Goal: Transaction & Acquisition: Purchase product/service

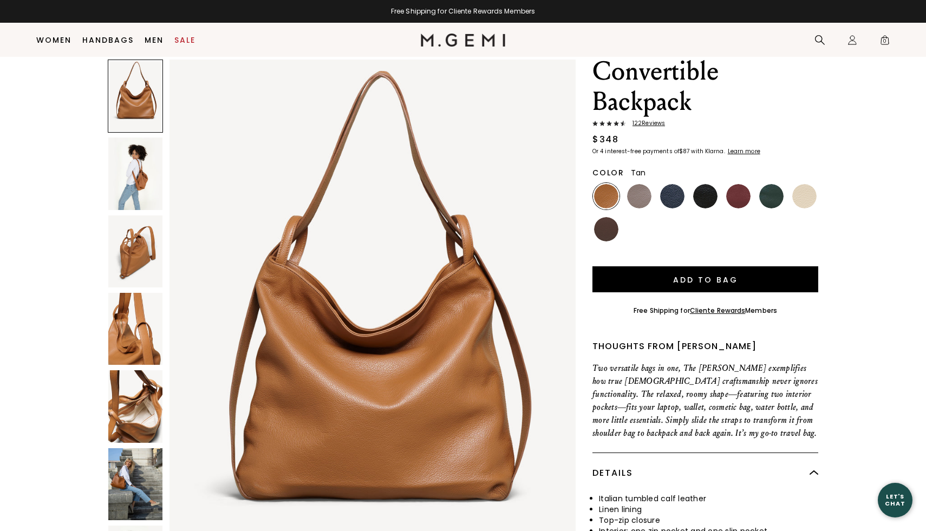
click at [134, 261] on img at bounding box center [135, 252] width 54 height 72
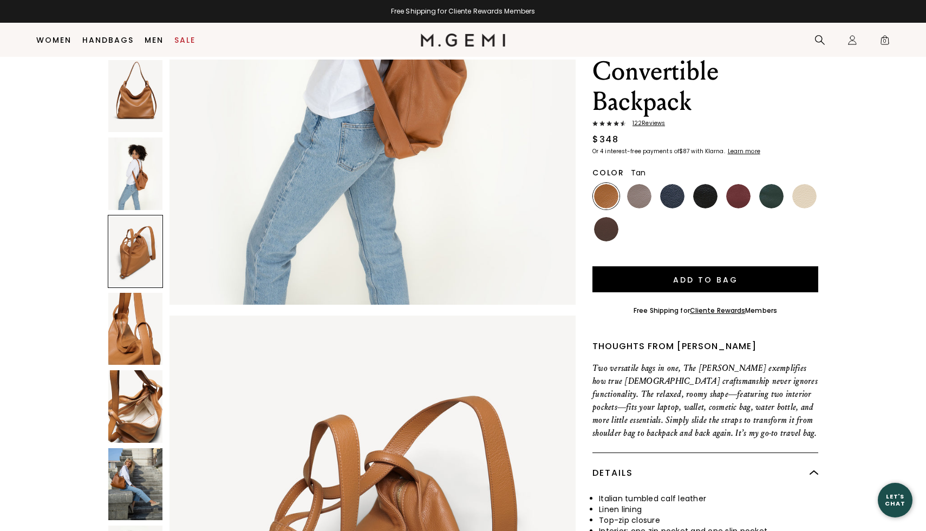
scroll to position [1105, 0]
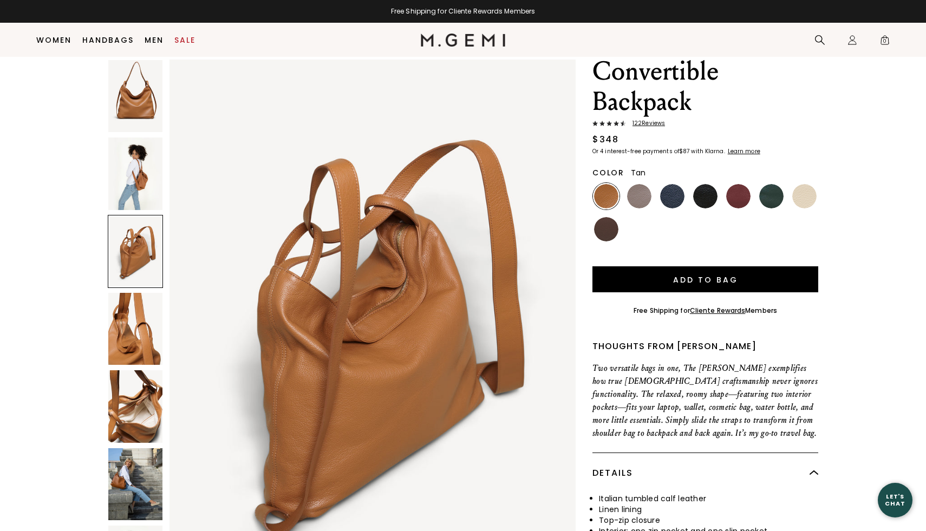
click at [127, 339] on img at bounding box center [135, 329] width 54 height 72
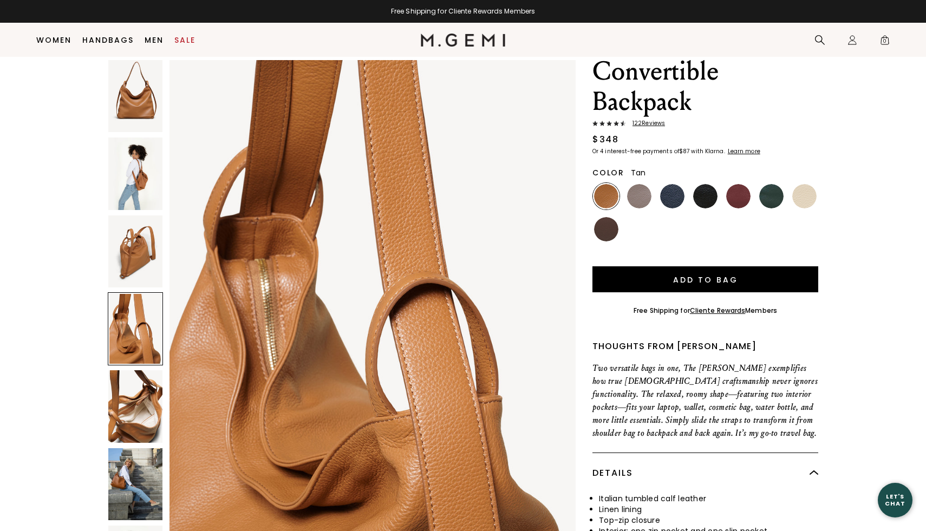
scroll to position [1657, 0]
click at [127, 340] on div at bounding box center [135, 328] width 55 height 73
click at [116, 419] on img at bounding box center [135, 406] width 54 height 72
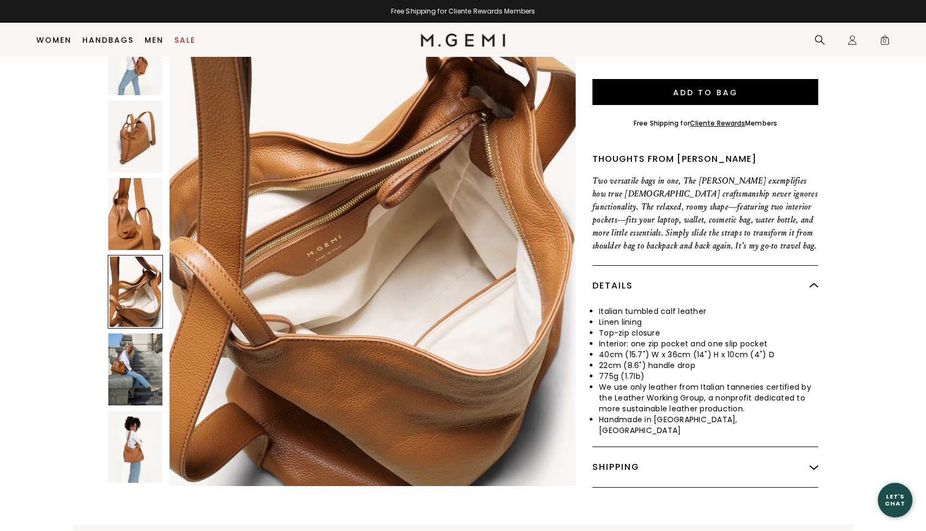
scroll to position [0, 0]
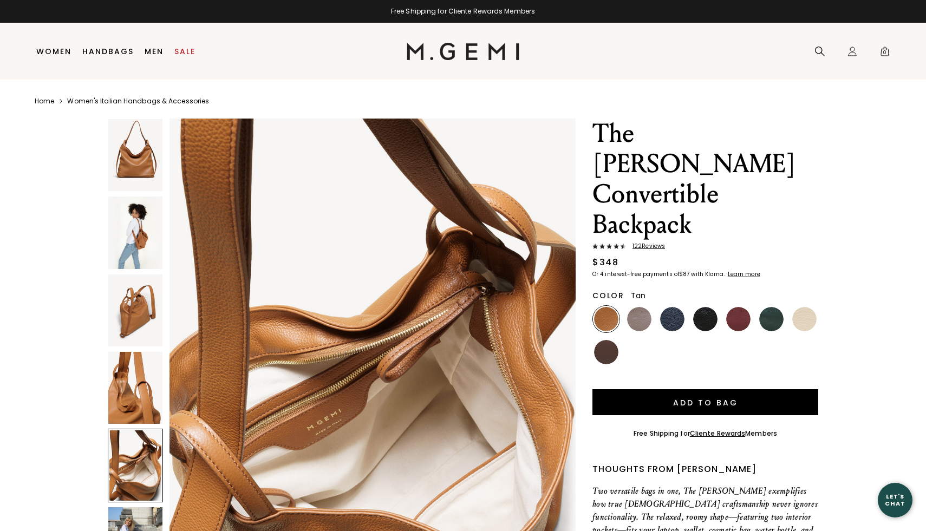
click at [135, 155] on img at bounding box center [135, 155] width 54 height 72
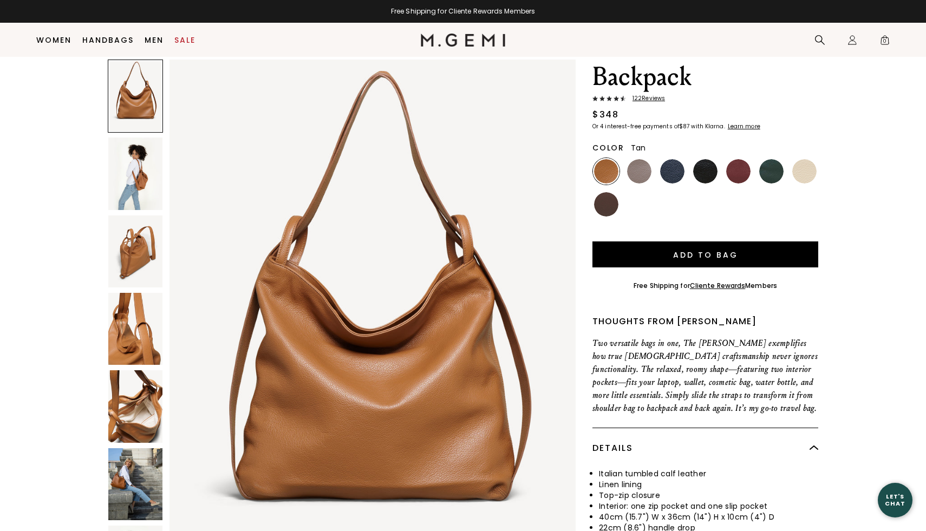
scroll to position [127, 0]
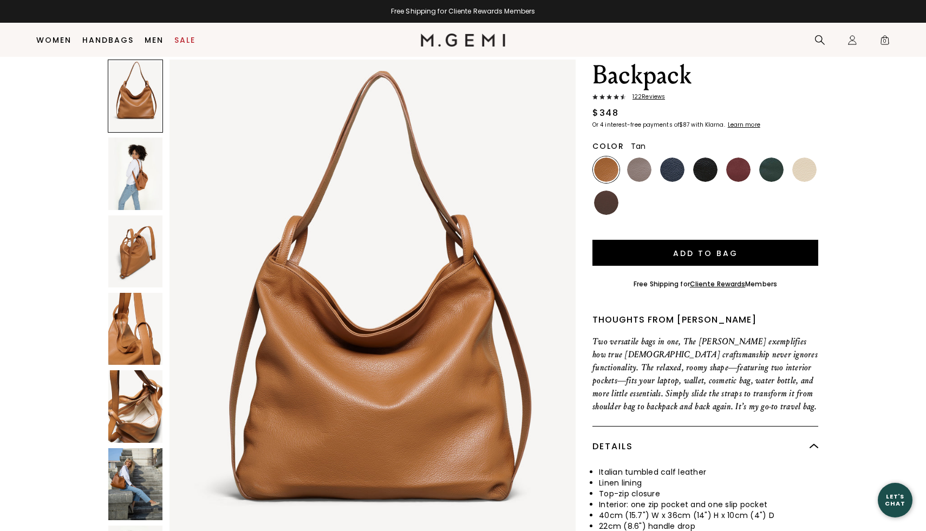
click at [131, 271] on img at bounding box center [135, 252] width 54 height 72
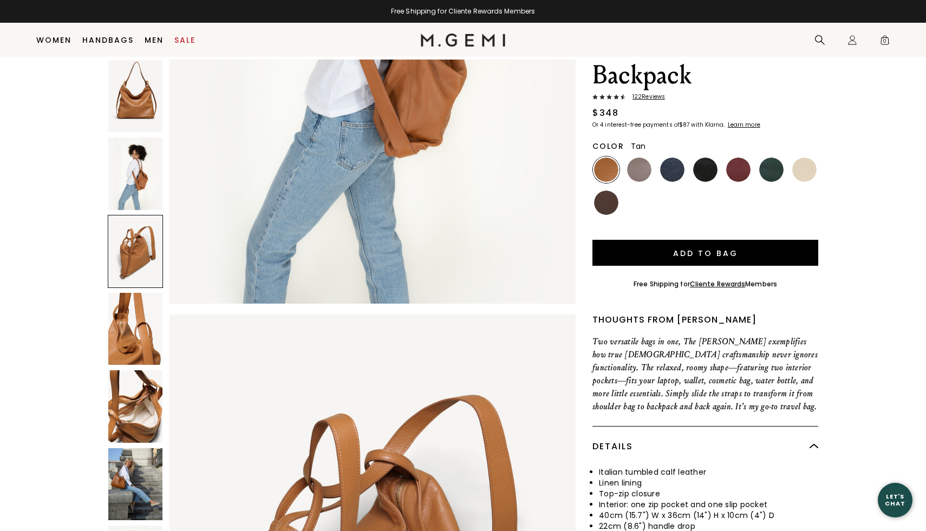
scroll to position [1105, 0]
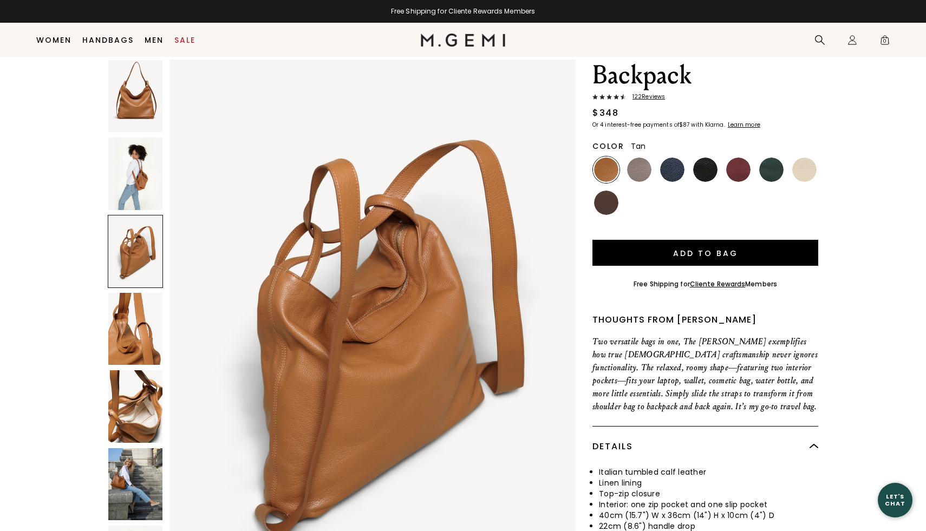
click at [142, 97] on img at bounding box center [135, 96] width 54 height 72
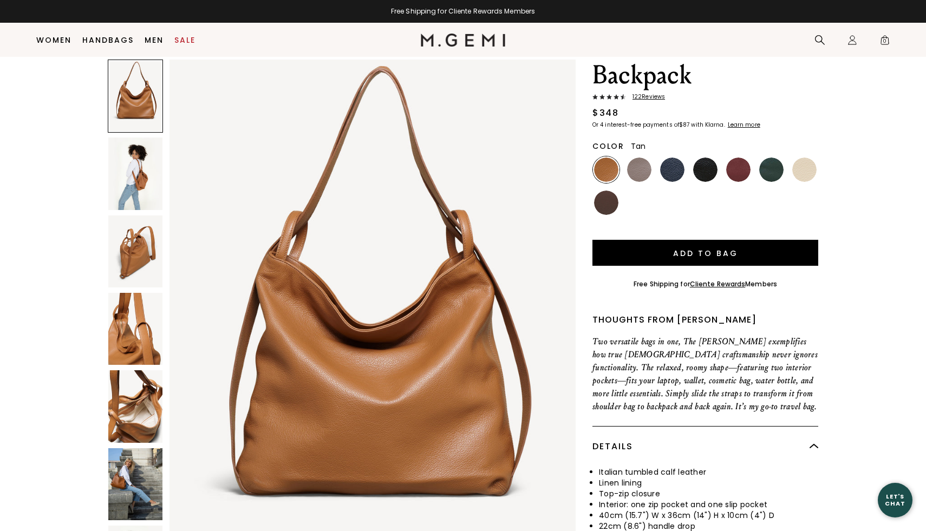
scroll to position [0, 0]
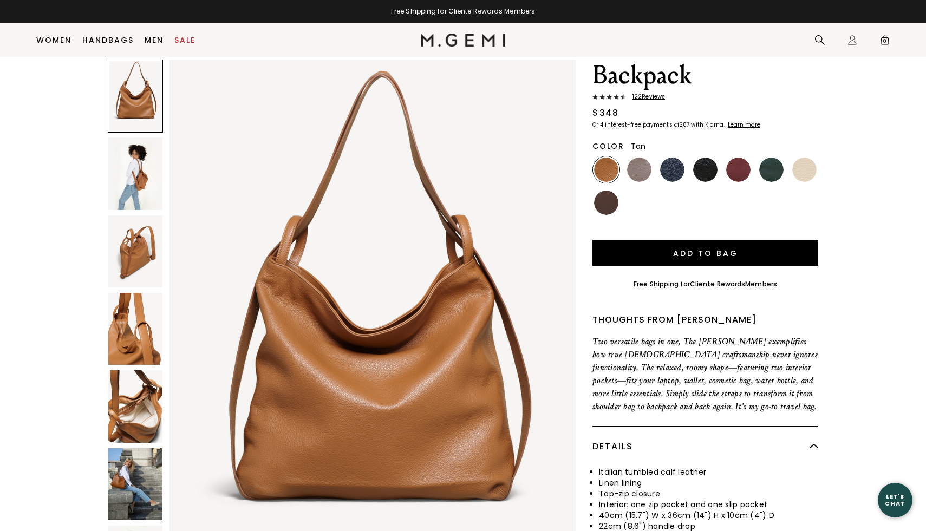
click at [131, 88] on div at bounding box center [135, 96] width 55 height 73
click at [129, 193] on img at bounding box center [135, 174] width 54 height 72
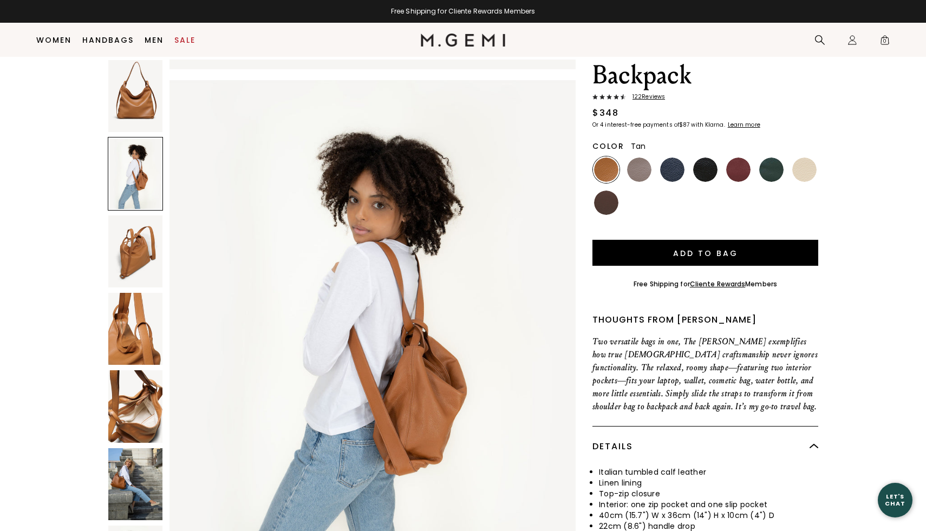
click at [139, 239] on img at bounding box center [135, 252] width 54 height 72
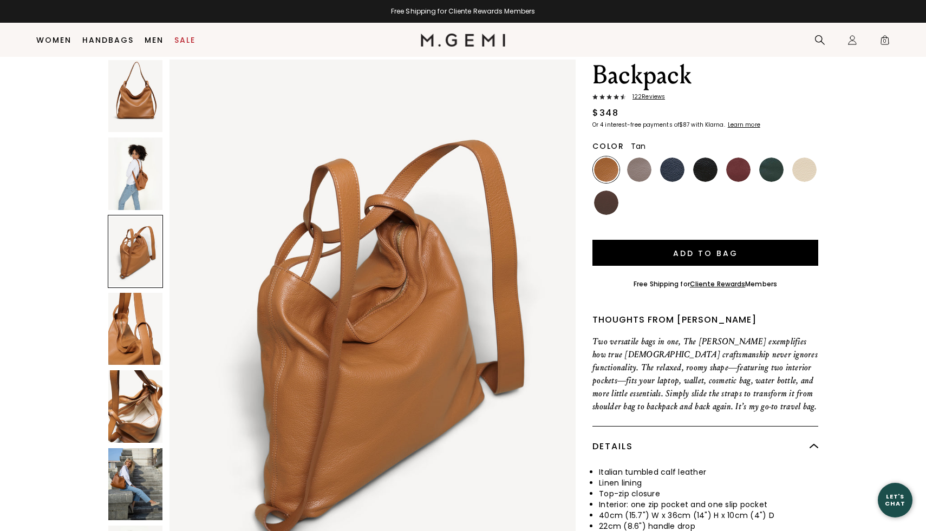
click at [121, 324] on img at bounding box center [135, 329] width 54 height 72
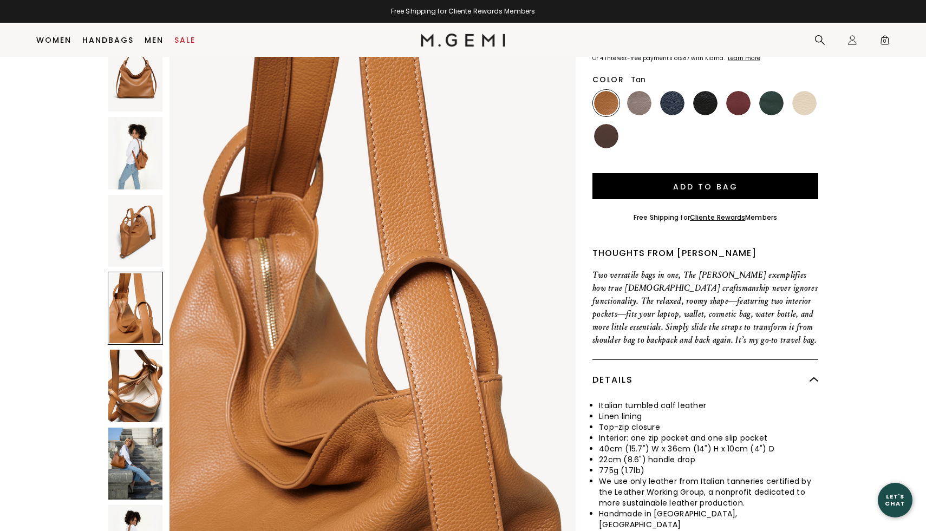
scroll to position [195, 0]
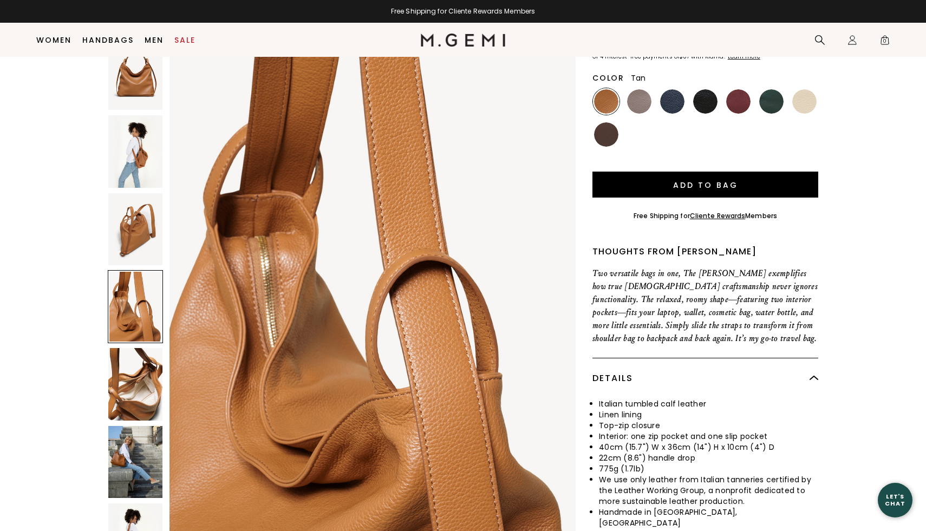
click at [135, 426] on img at bounding box center [135, 462] width 54 height 72
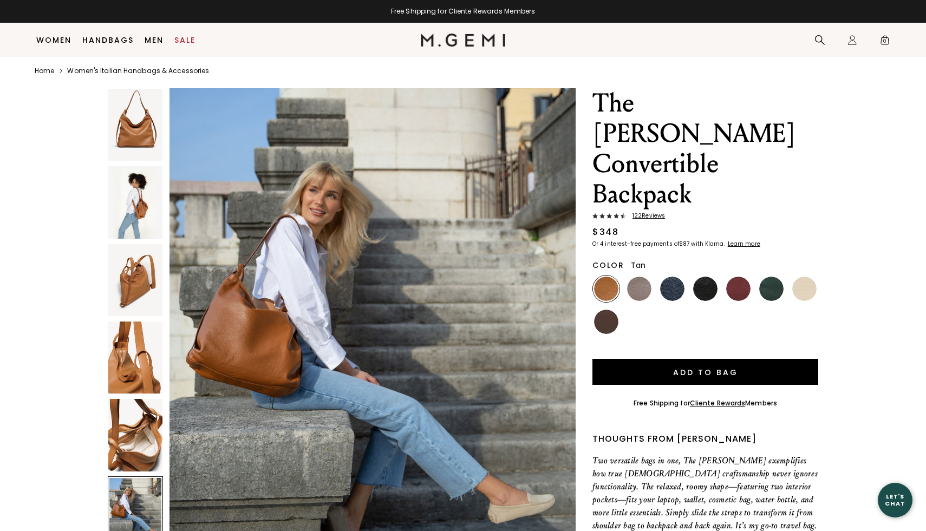
scroll to position [0, 0]
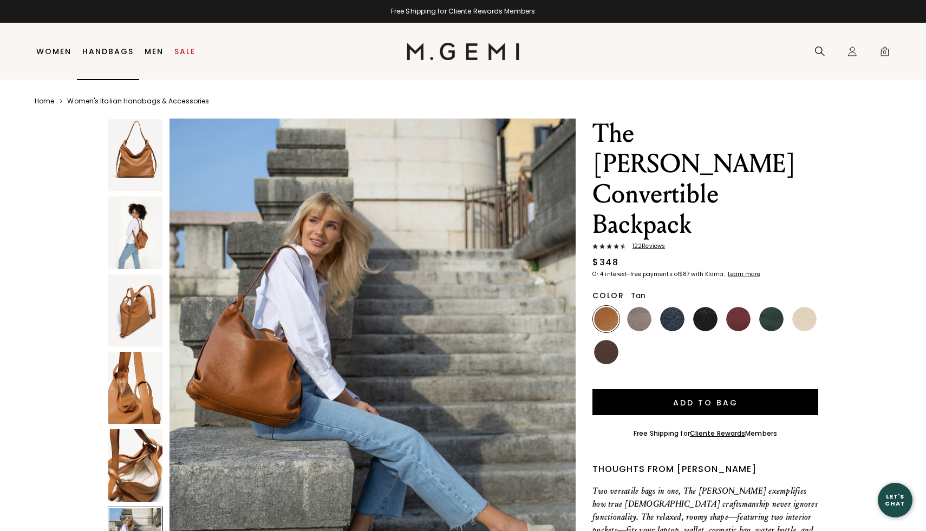
click at [113, 54] on link "Handbags" at bounding box center [107, 51] width 51 height 9
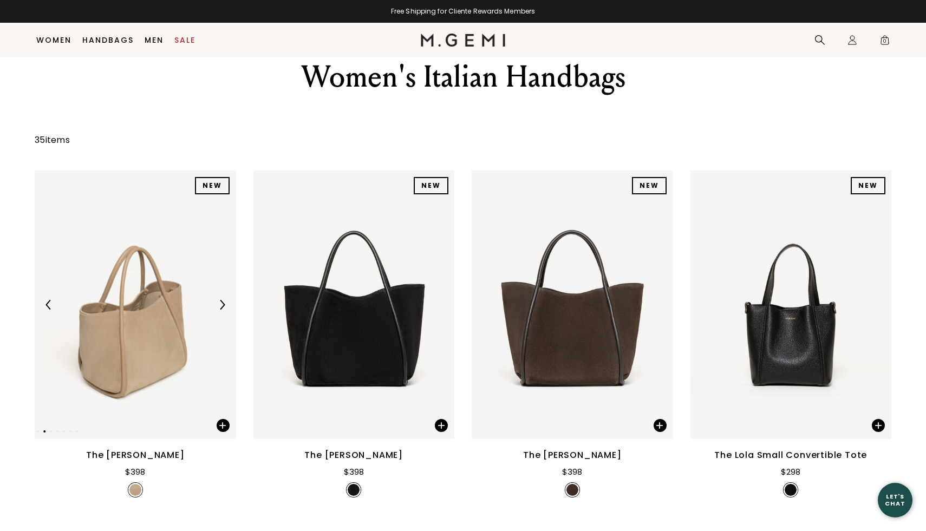
scroll to position [31, 0]
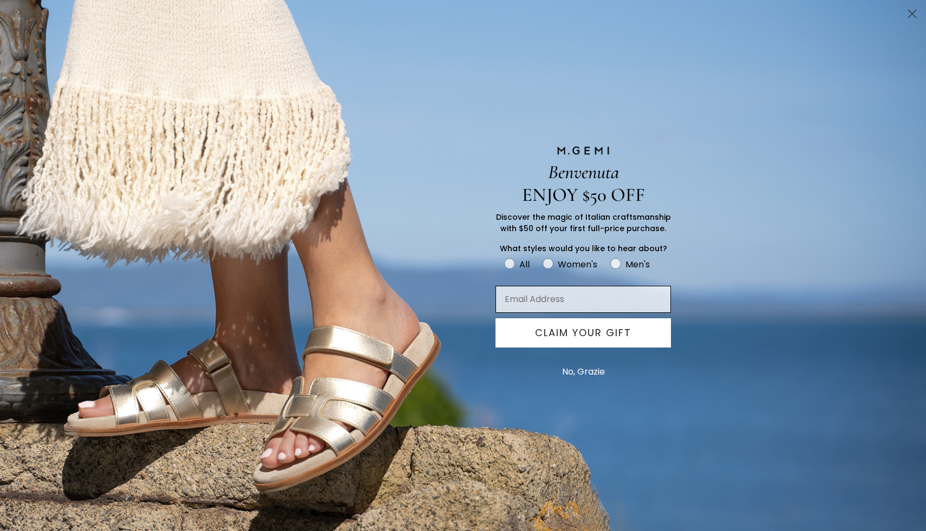
click at [534, 306] on input "Email Address" at bounding box center [583, 299] width 175 height 27
type input "laurawmooney@gmail.com"
click at [580, 334] on button "CLAIM YOUR GIFT" at bounding box center [583, 332] width 175 height 29
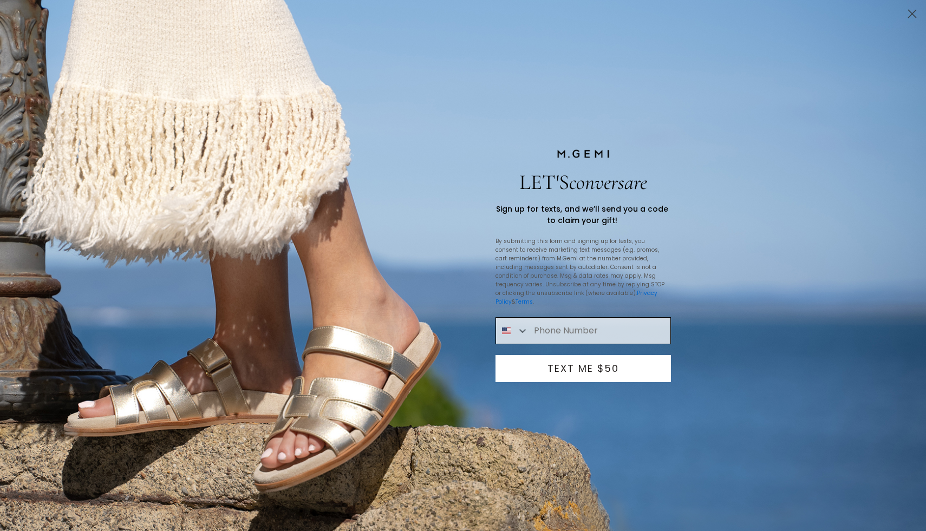
scroll to position [0, 0]
click at [911, 11] on circle "Close dialog" at bounding box center [912, 14] width 18 height 18
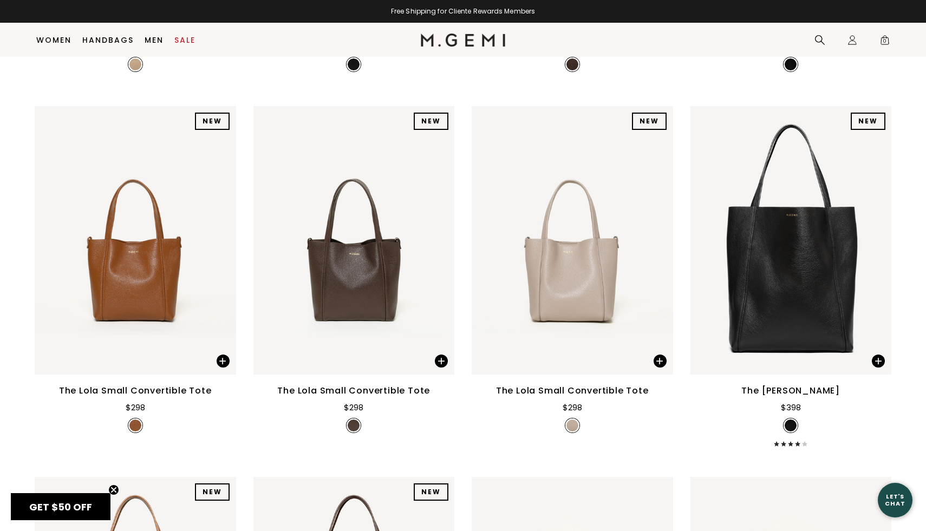
scroll to position [467, 0]
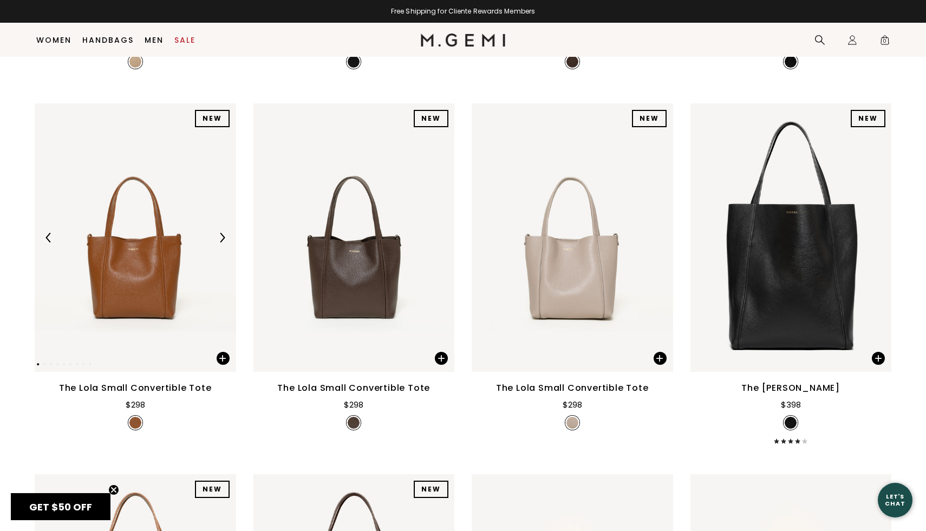
click at [178, 294] on img at bounding box center [135, 237] width 201 height 269
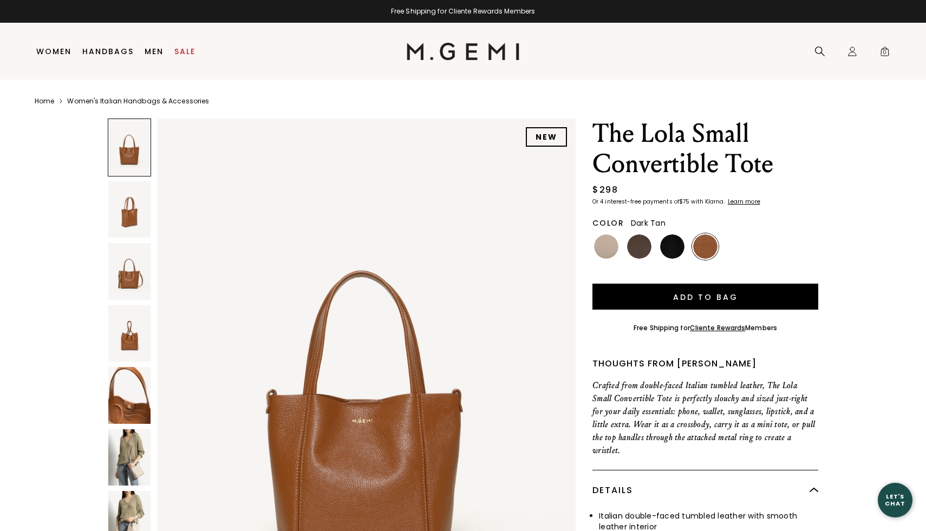
scroll to position [114, 0]
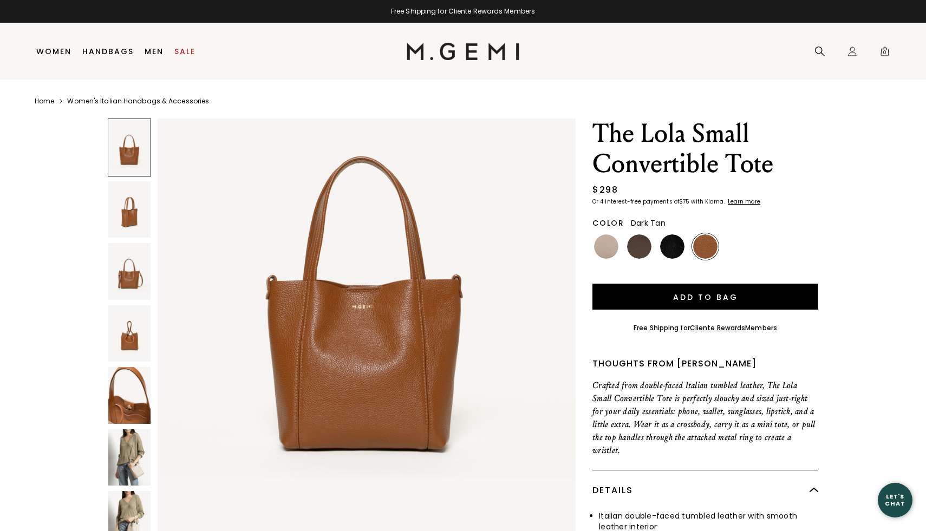
click at [122, 475] on img at bounding box center [129, 458] width 42 height 57
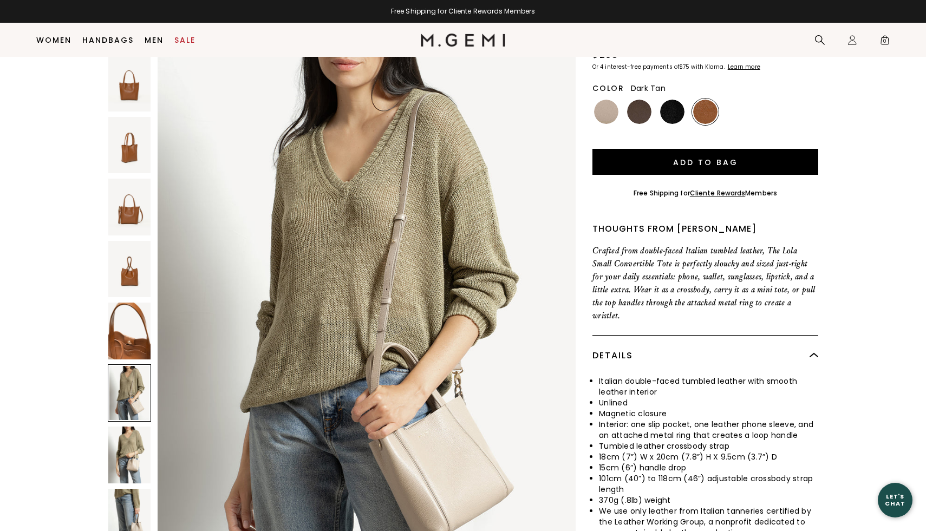
scroll to position [115, 0]
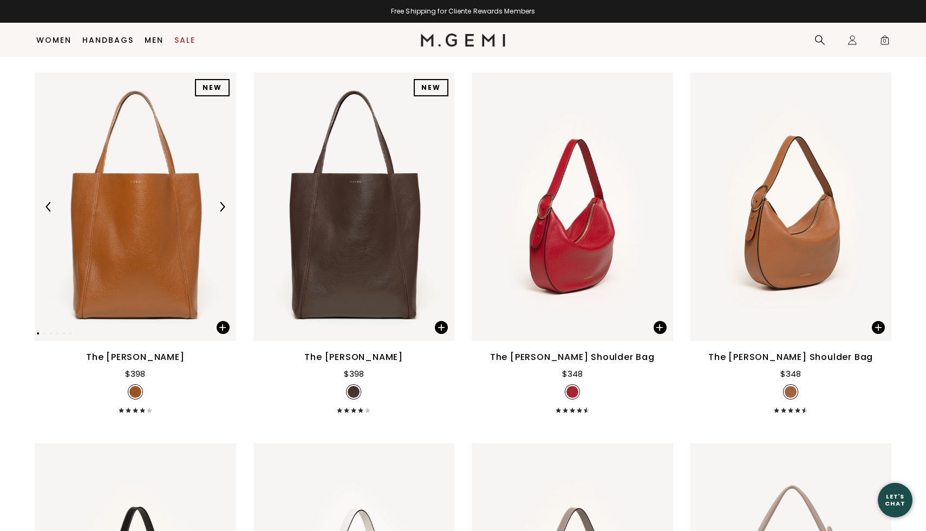
scroll to position [868, 0]
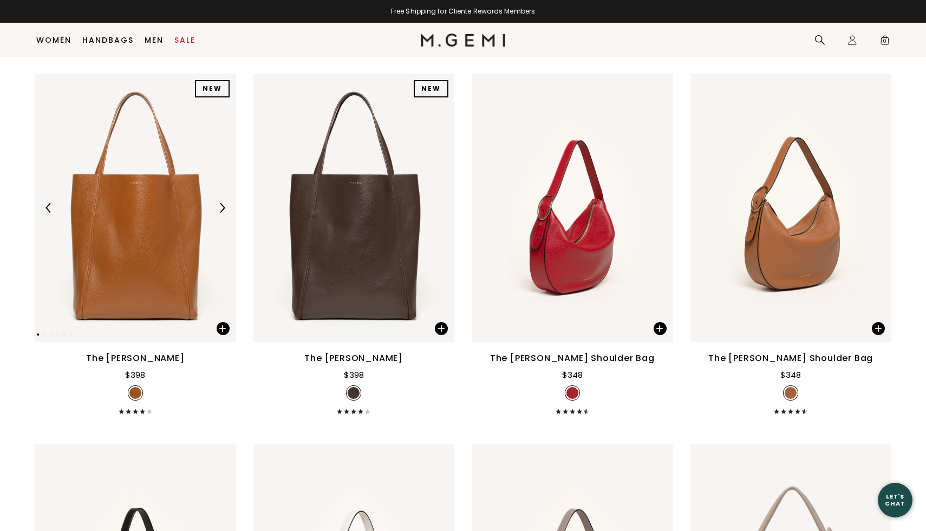
click at [119, 206] on div at bounding box center [135, 207] width 201 height 17
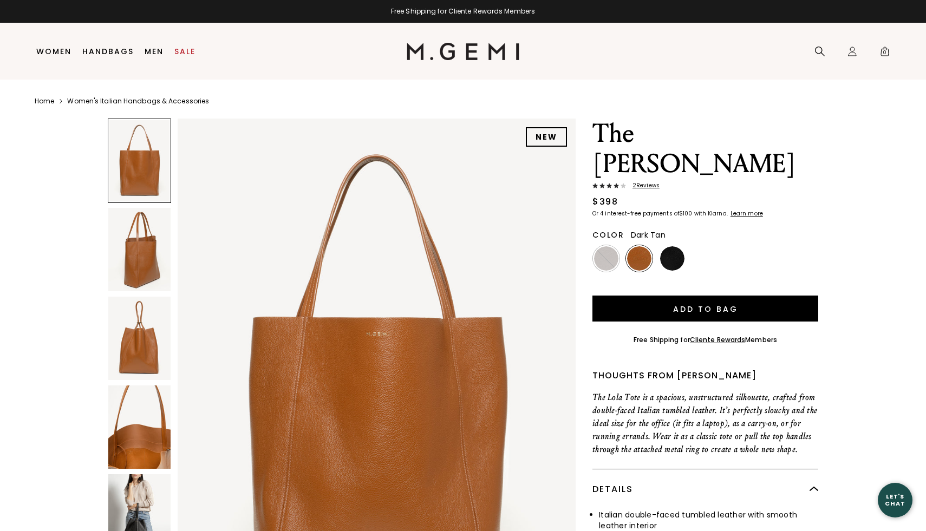
click at [365, 346] on img at bounding box center [377, 384] width 398 height 530
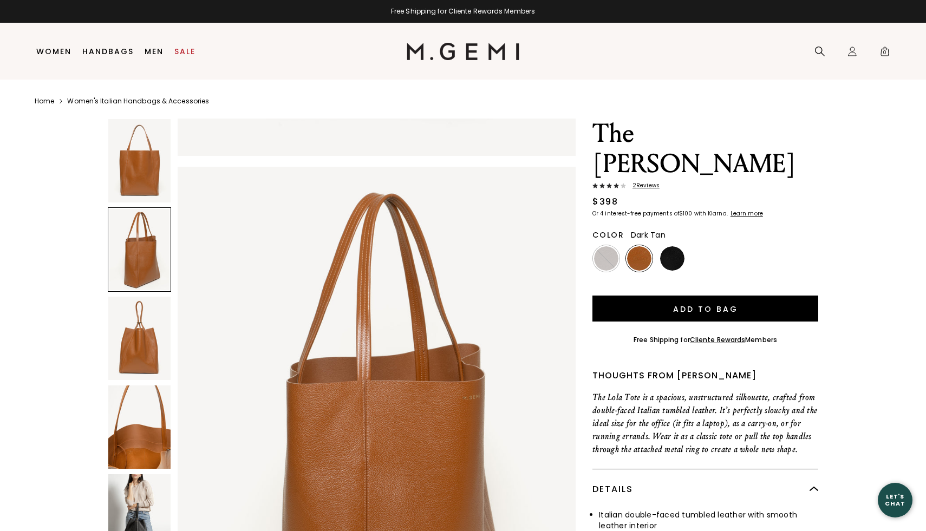
scroll to position [492, 0]
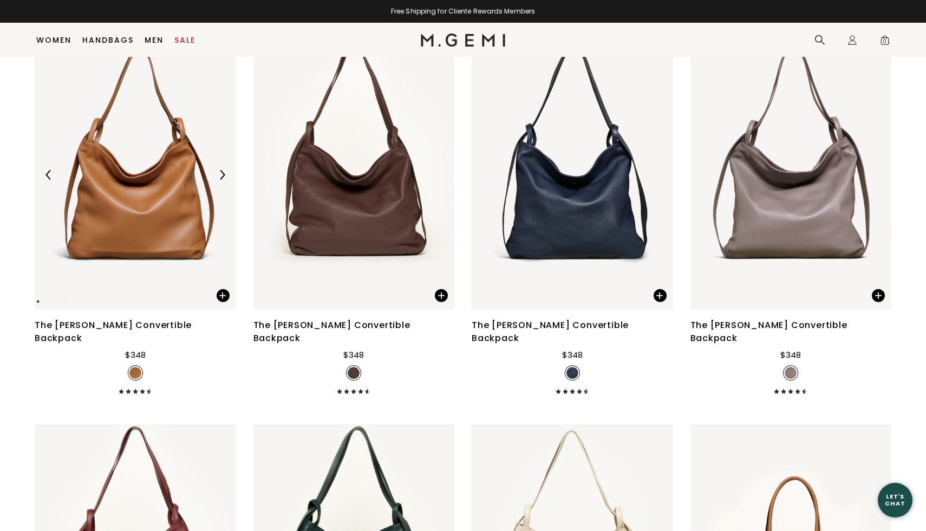
scroll to position [2410, 0]
click at [122, 237] on img at bounding box center [135, 175] width 201 height 269
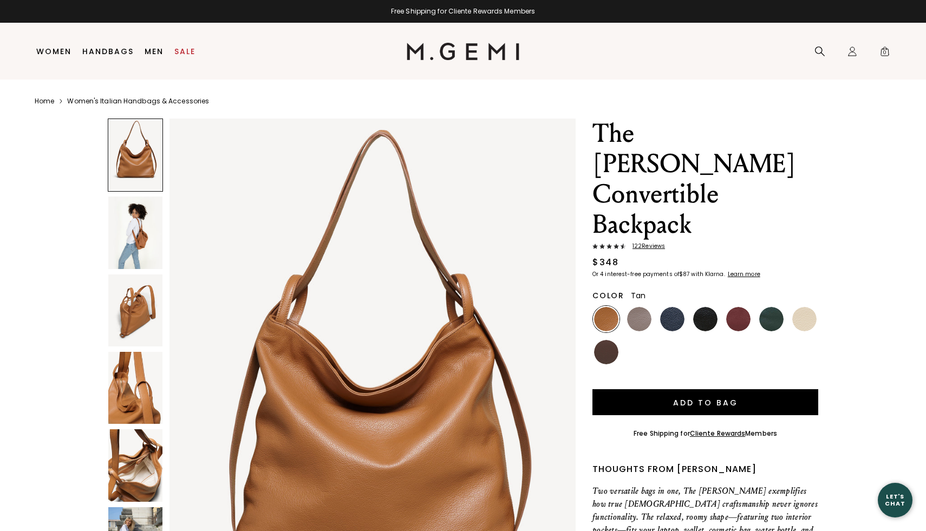
click at [129, 308] on img at bounding box center [135, 311] width 54 height 72
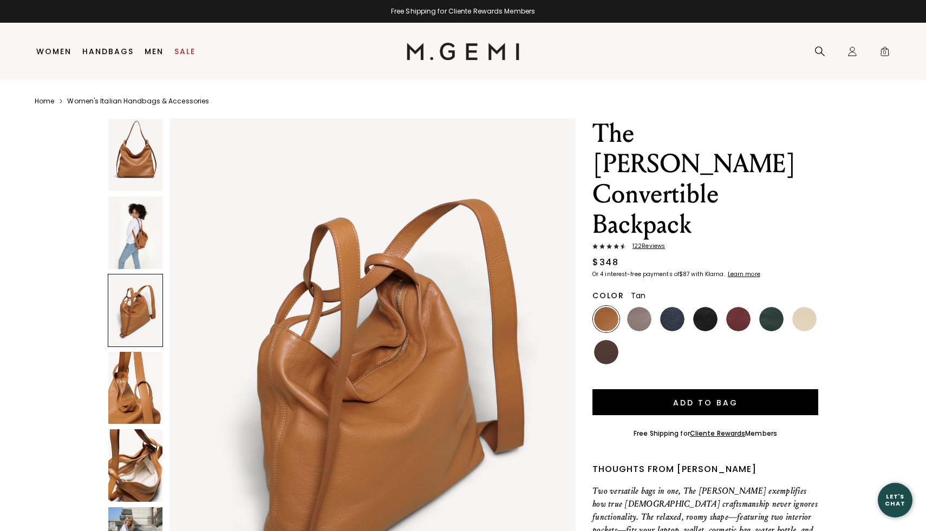
click at [126, 407] on img at bounding box center [135, 388] width 54 height 72
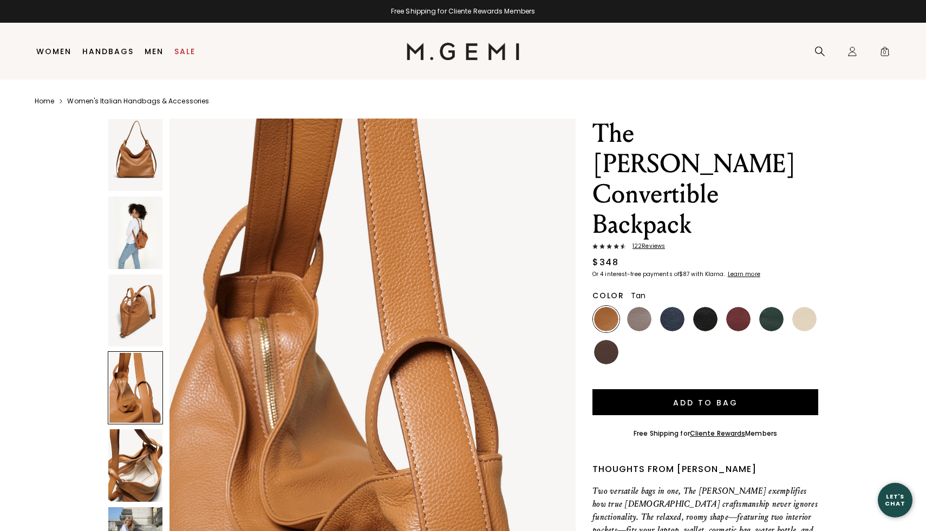
click at [128, 461] on img at bounding box center [135, 466] width 54 height 72
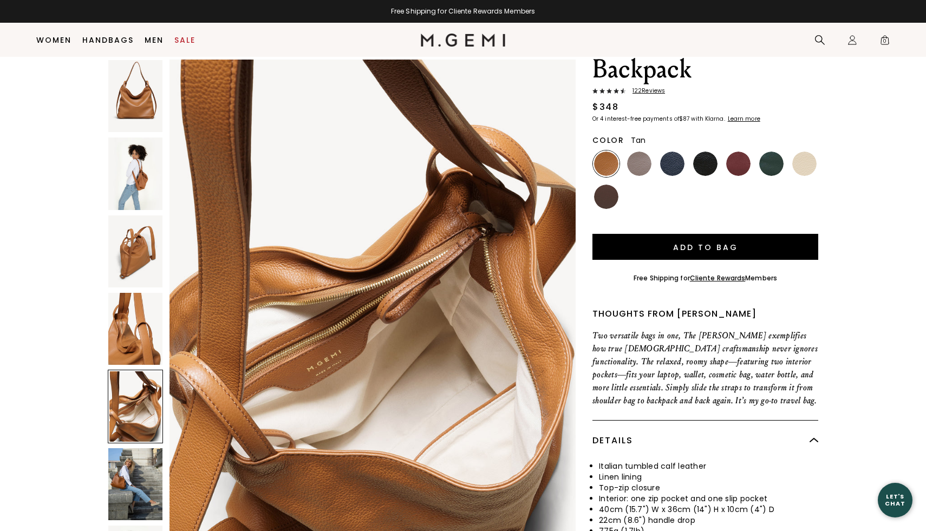
scroll to position [134, 0]
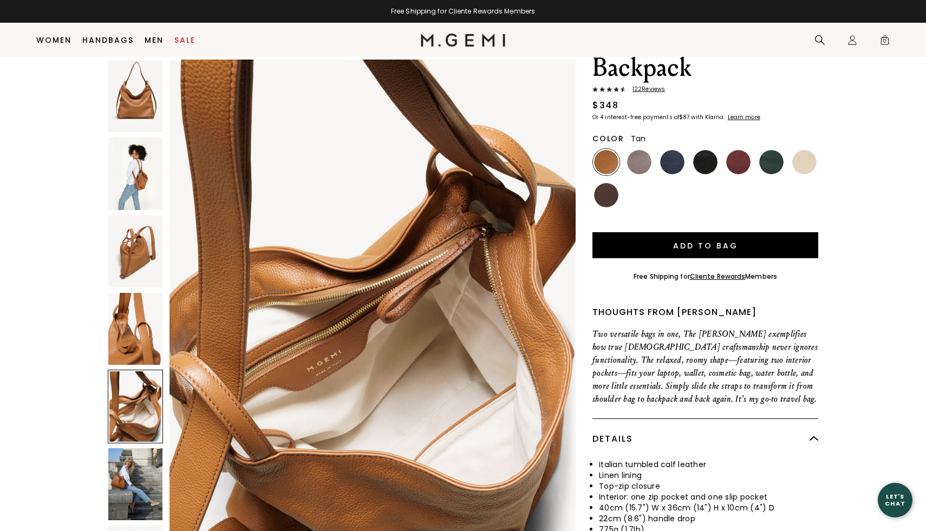
click at [129, 500] on img at bounding box center [135, 484] width 54 height 72
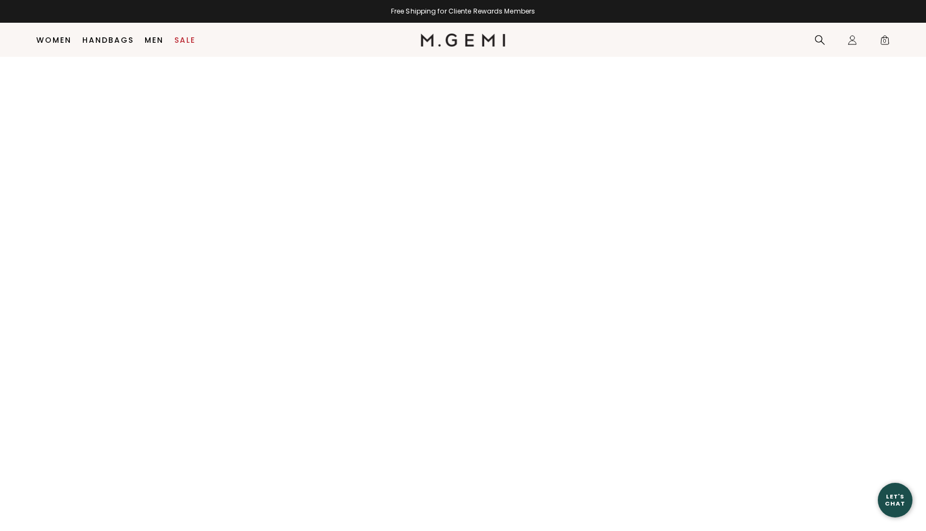
scroll to position [1385, 0]
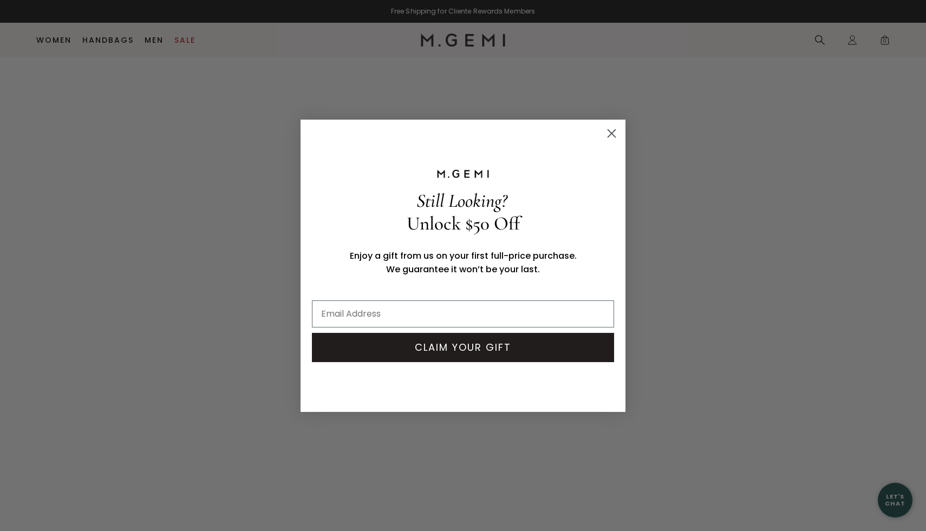
click at [609, 135] on circle "Close dialog" at bounding box center [612, 133] width 18 height 18
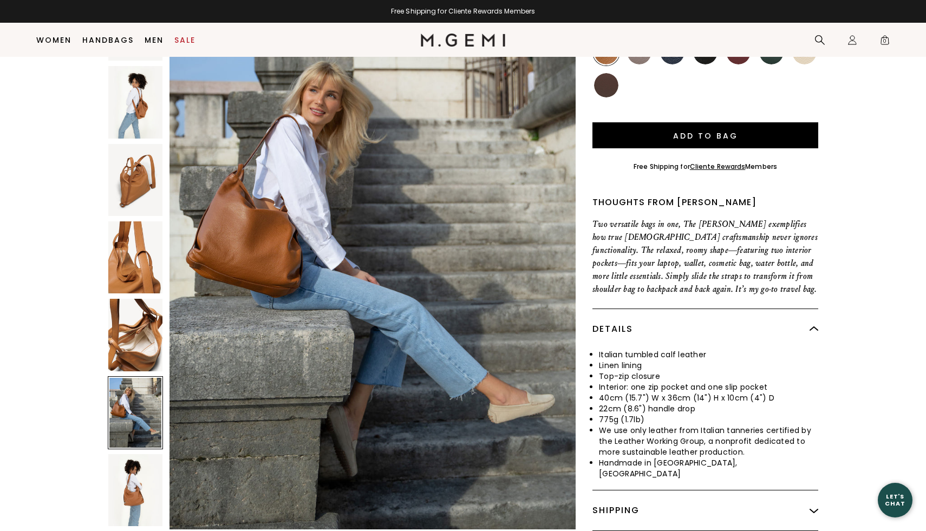
scroll to position [0, 0]
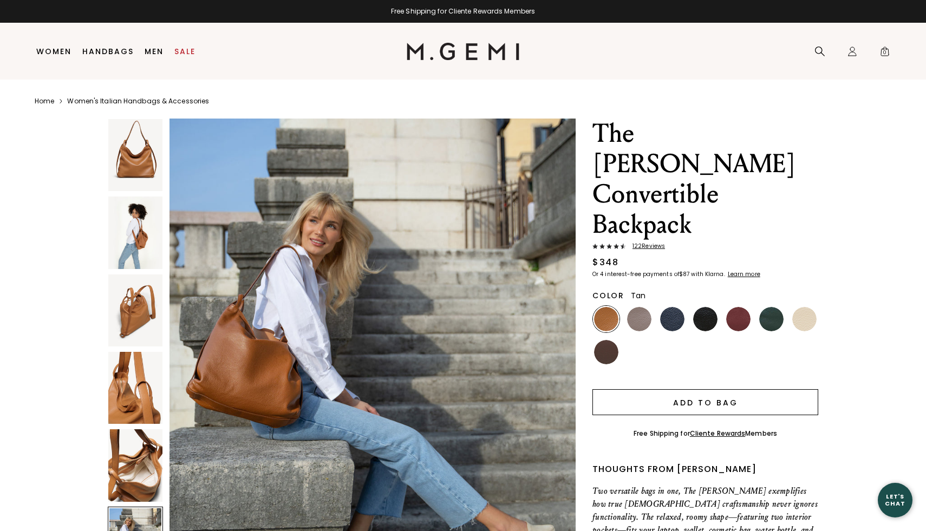
click at [680, 389] on button "Add to Bag" at bounding box center [706, 402] width 226 height 26
